Goal: Task Accomplishment & Management: Manage account settings

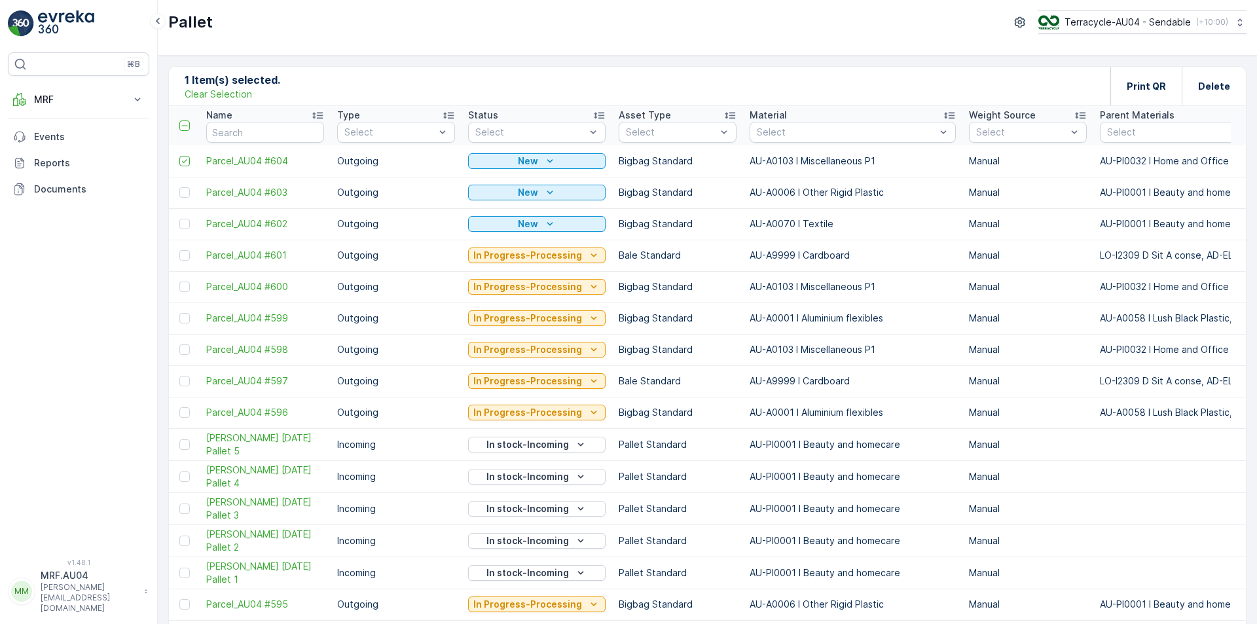
click at [219, 101] on div "1 Item(s) selected. Clear Selection Print QR Delete" at bounding box center [707, 86] width 1077 height 39
click at [219, 95] on p "Clear Selection" at bounding box center [218, 94] width 67 height 13
click at [232, 85] on icon "Add" at bounding box center [231, 85] width 13 height 13
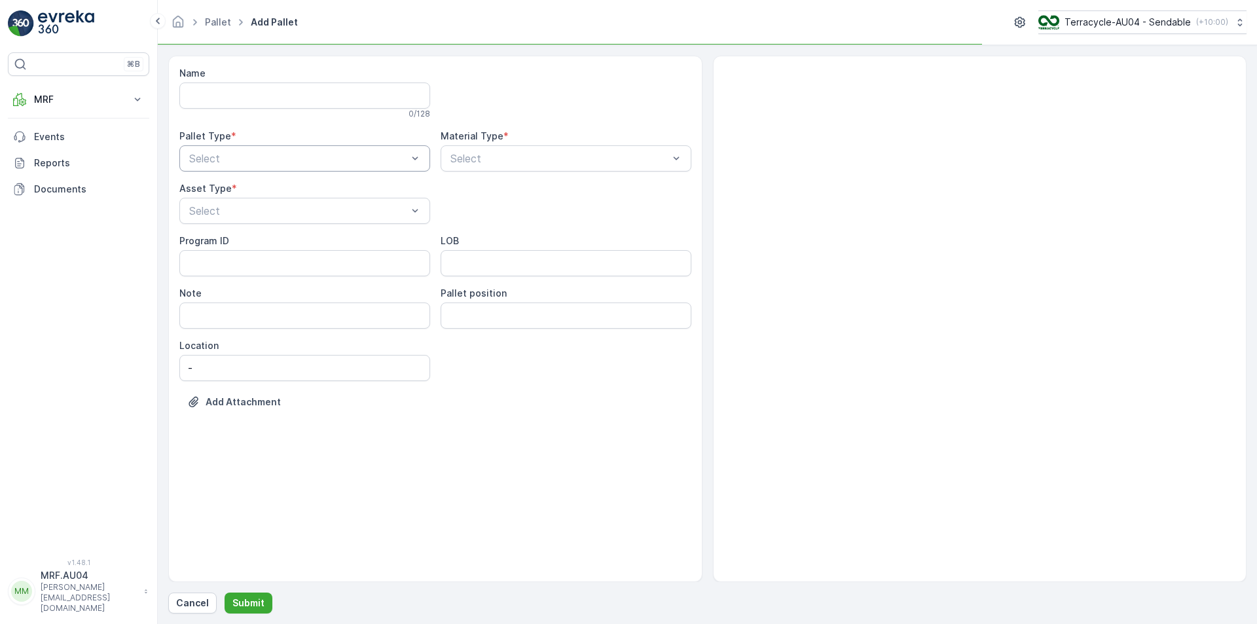
click at [235, 160] on div at bounding box center [298, 159] width 221 height 12
click at [219, 210] on span "Outgoing" at bounding box center [209, 213] width 44 height 12
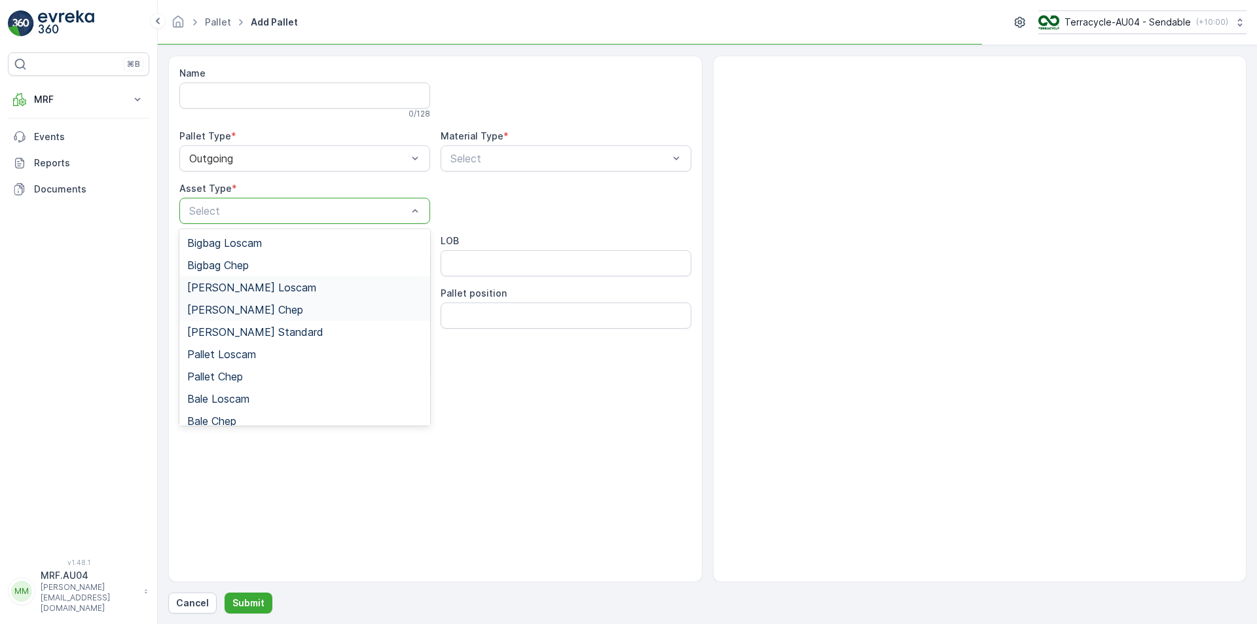
scroll to position [120, 0]
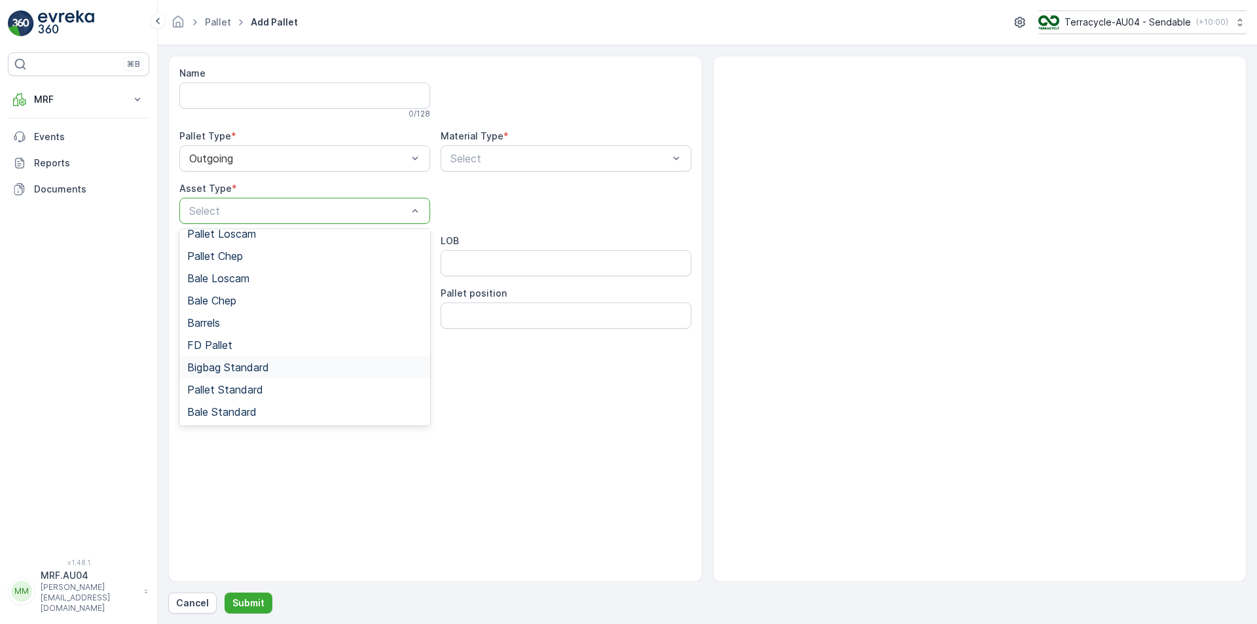
click at [260, 366] on span "Bigbag Standard" at bounding box center [228, 367] width 82 height 12
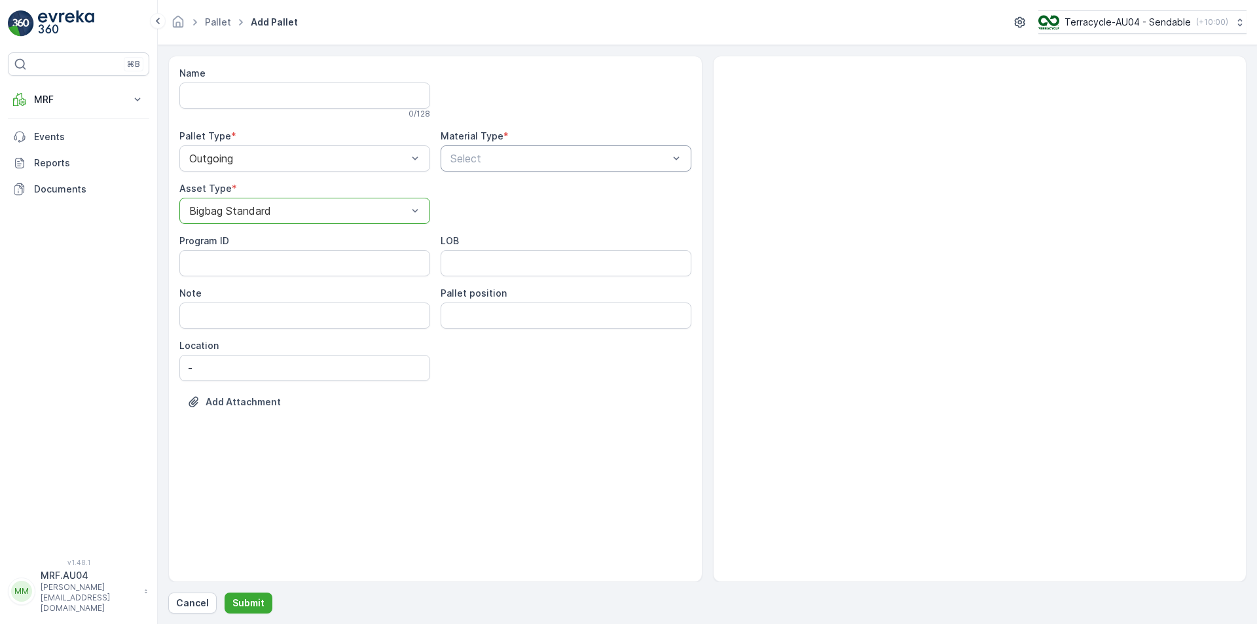
click at [525, 157] on div at bounding box center [559, 159] width 221 height 12
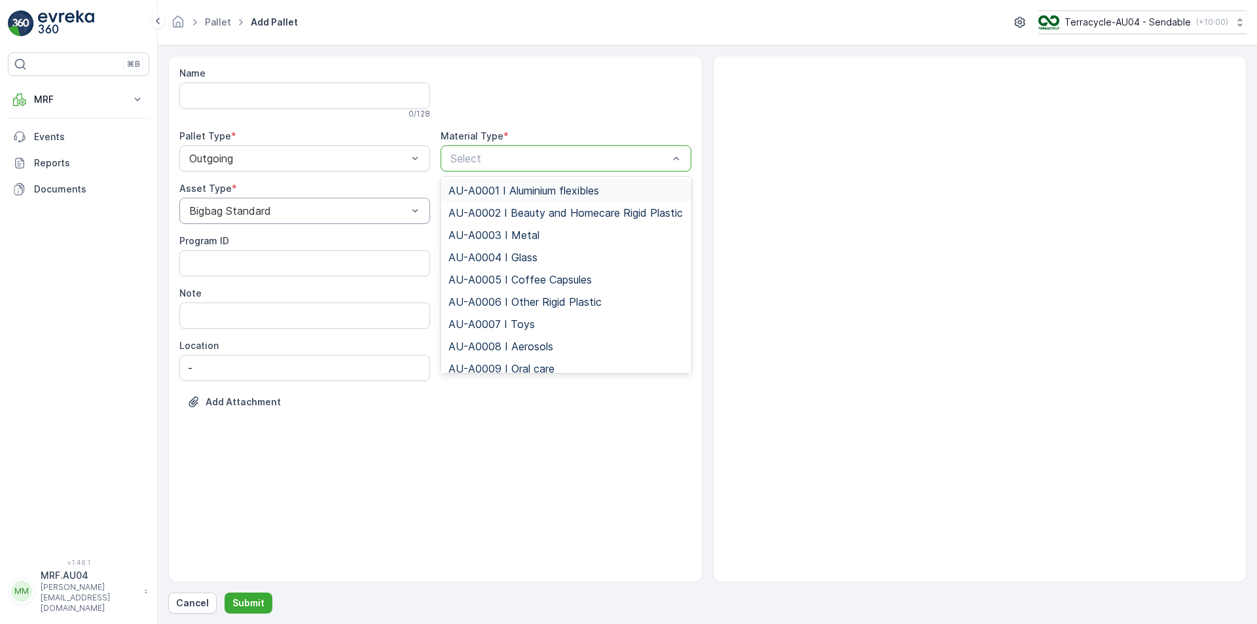
type input "l"
click at [558, 185] on span "AU-A0001 I Aluminium flexibles" at bounding box center [524, 191] width 151 height 12
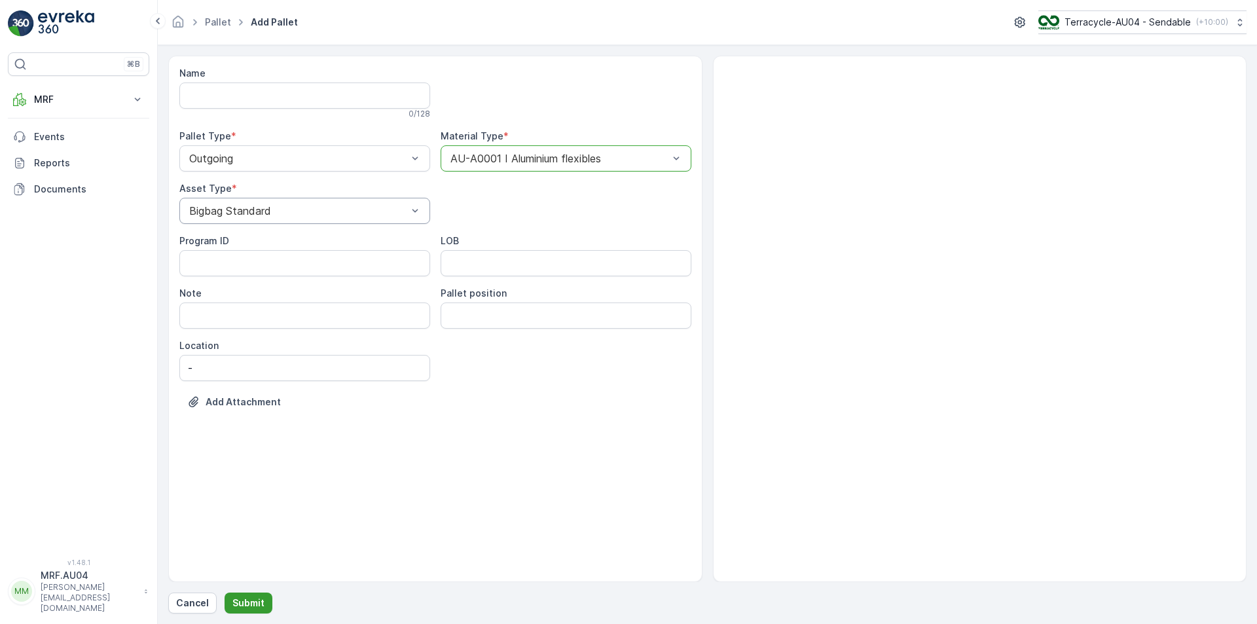
click at [240, 606] on p "Submit" at bounding box center [248, 603] width 32 height 13
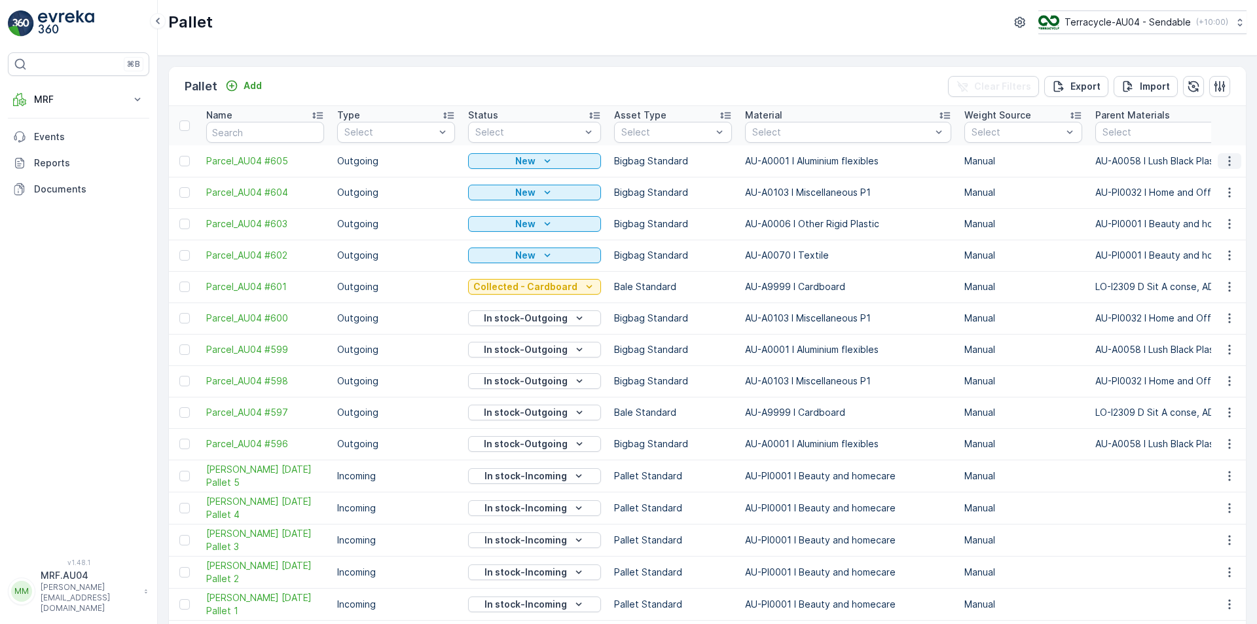
click at [1223, 158] on icon "button" at bounding box center [1229, 161] width 13 height 13
click at [1220, 194] on div "Edit Pallet" at bounding box center [1214, 199] width 86 height 18
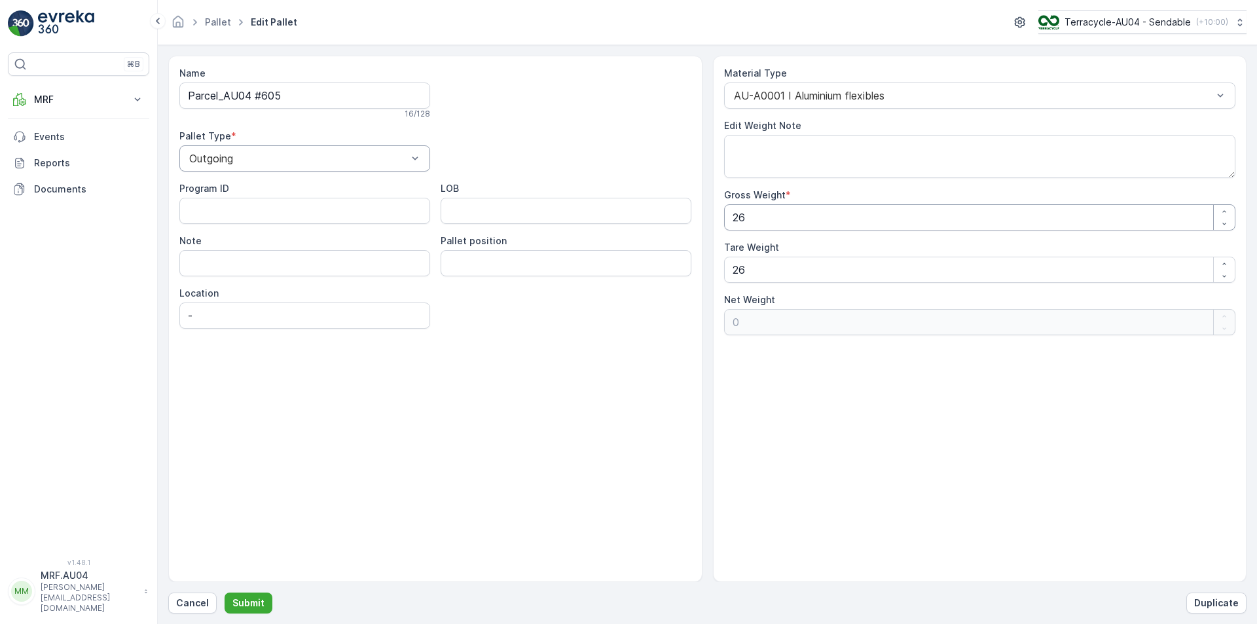
click at [238, 154] on div "Name Parcel_AU04 #605 16 / 128 Pallet Type * Outgoing Program ID LOB Note Palle…" at bounding box center [707, 319] width 1078 height 526
type Weight "1"
type Weight "-25"
type Weight "17"
type Weight "-9"
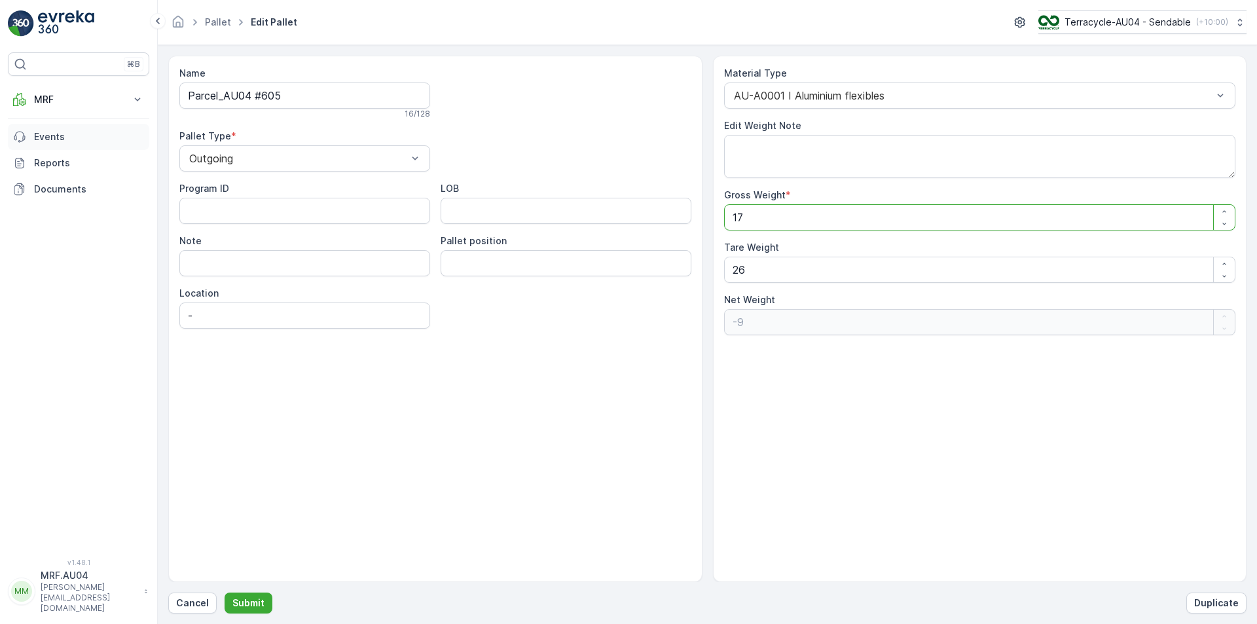
type Weight "17.5"
type Weight "-8.5"
type Weight "17.5"
drag, startPoint x: 566, startPoint y: 260, endPoint x: 331, endPoint y: 261, distance: 235.7
click at [341, 261] on div "Name Parcel_AU04 #605 16 / 128 Pallet Type * Outgoing Program ID LOB Note Palle…" at bounding box center [707, 319] width 1078 height 526
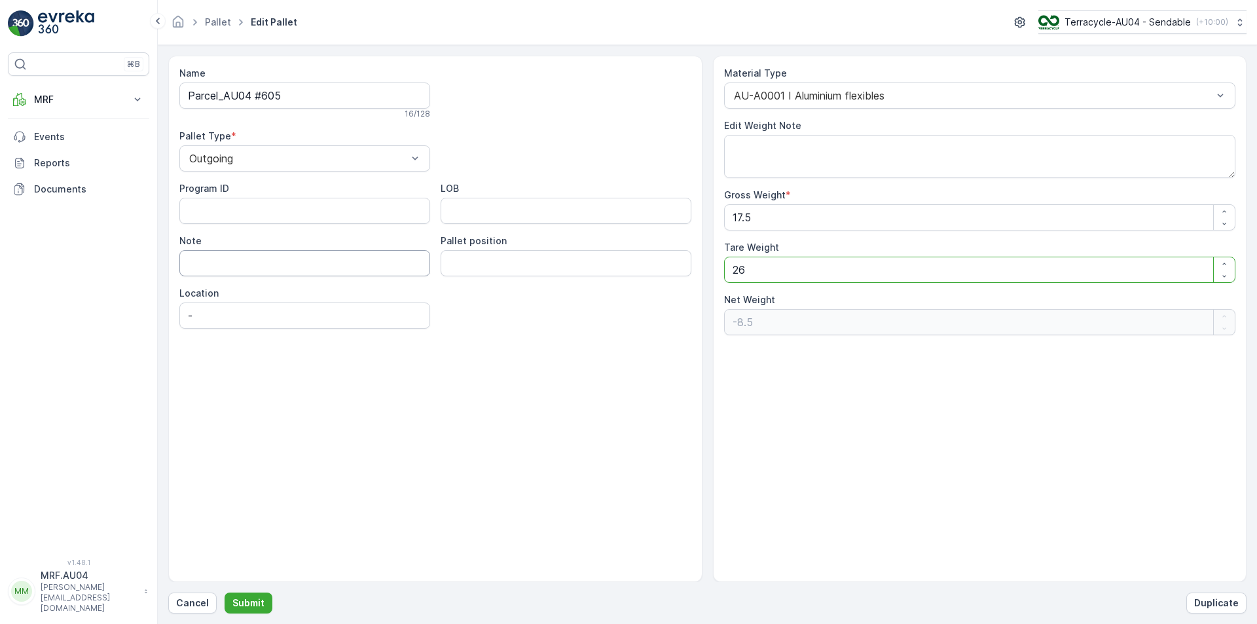
type Weight "7"
type Weight "10.5"
type Weight "7.5"
type Weight "10"
type Weight "7"
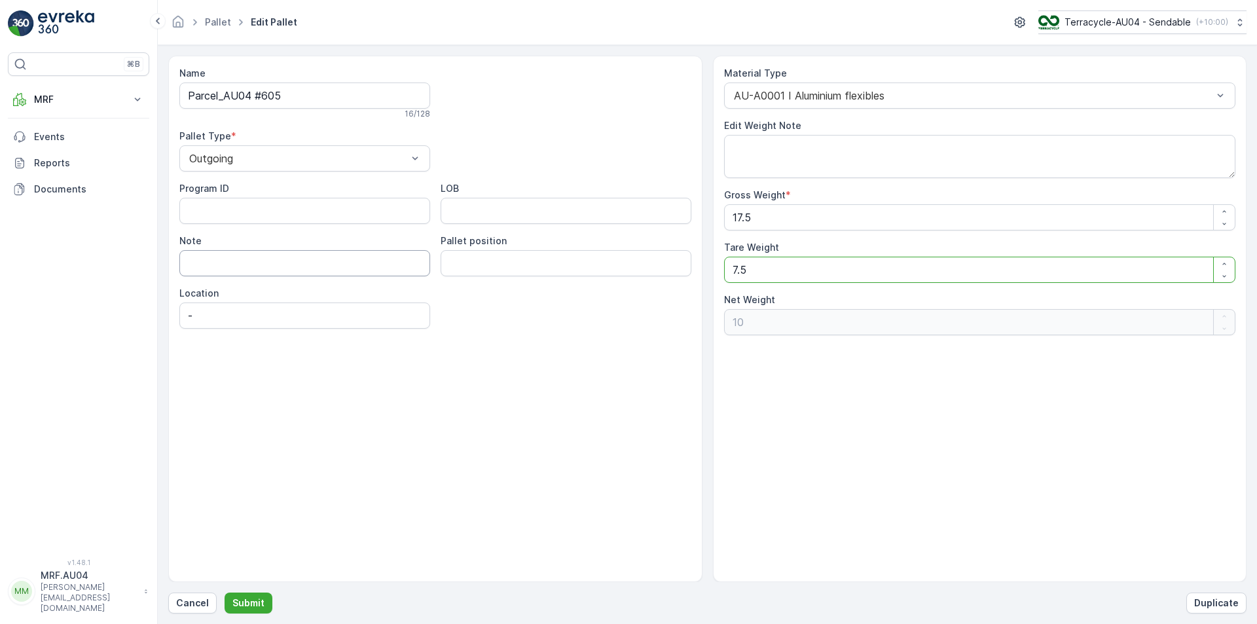
type Weight "10.5"
type Weight "0"
type Weight "1"
type Weight "16.5"
type Weight "17"
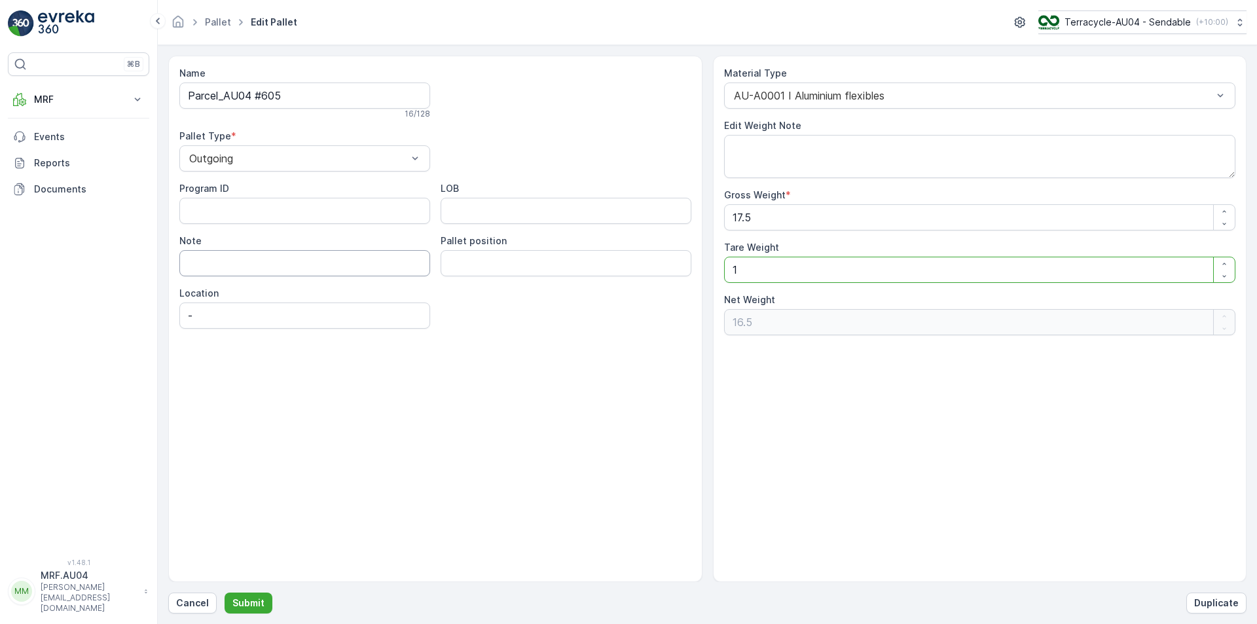
type Weight "0.5"
type Weight "17.5"
type Weight "0"
type Weight "17.5"
click at [260, 604] on p "Submit" at bounding box center [248, 603] width 32 height 13
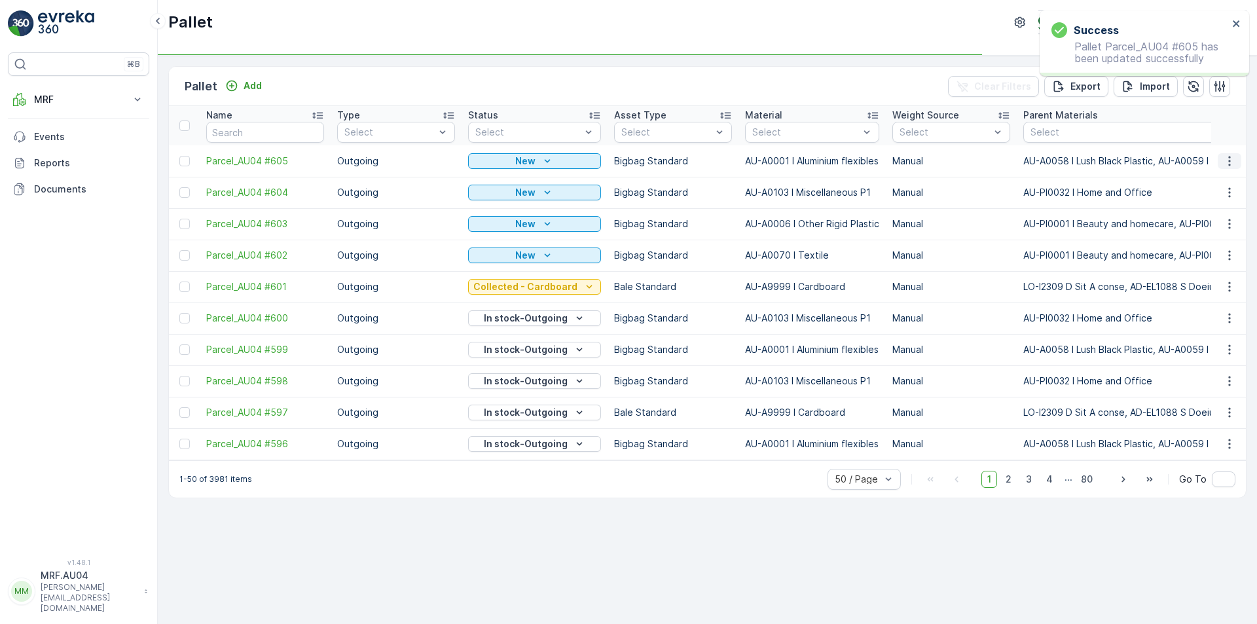
click at [1234, 158] on icon "button" at bounding box center [1229, 161] width 13 height 13
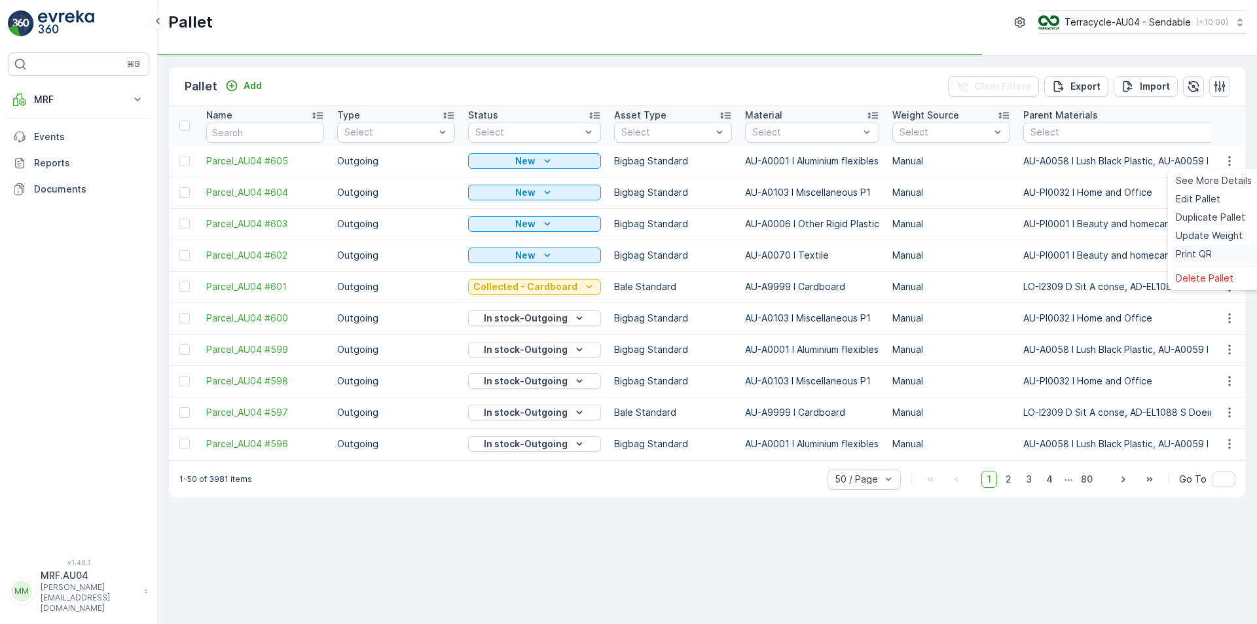
click at [1213, 248] on div "Print QR" at bounding box center [1214, 254] width 86 height 18
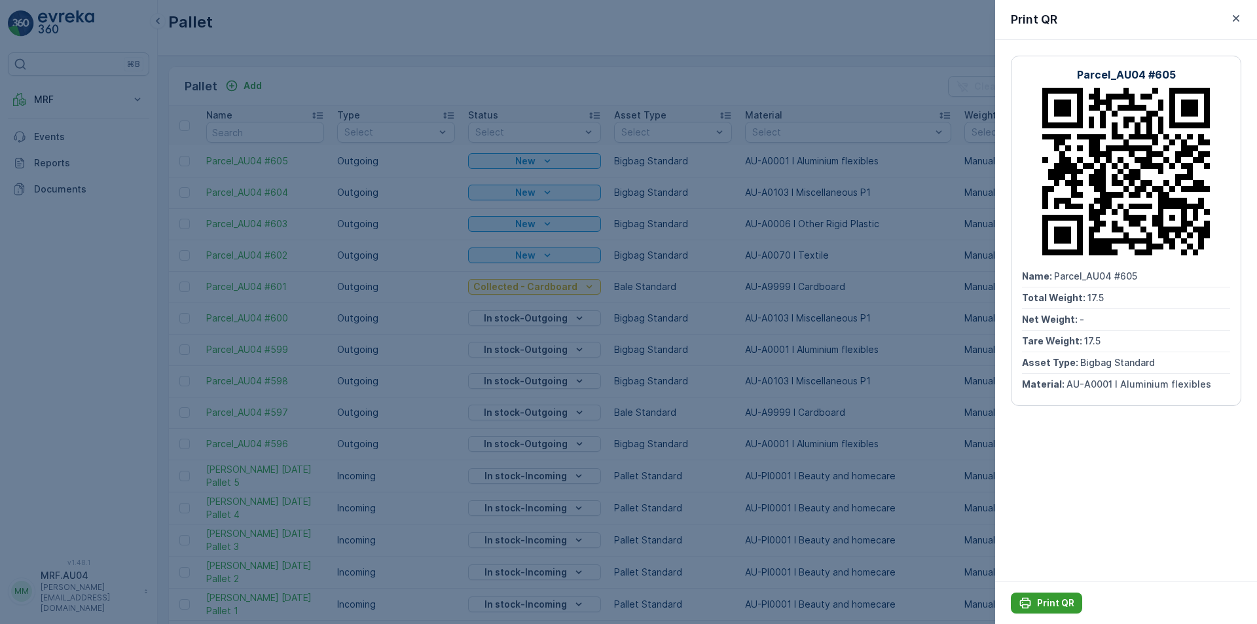
click at [1031, 609] on icon "Print QR" at bounding box center [1025, 603] width 13 height 13
